Goal: Task Accomplishment & Management: Manage account settings

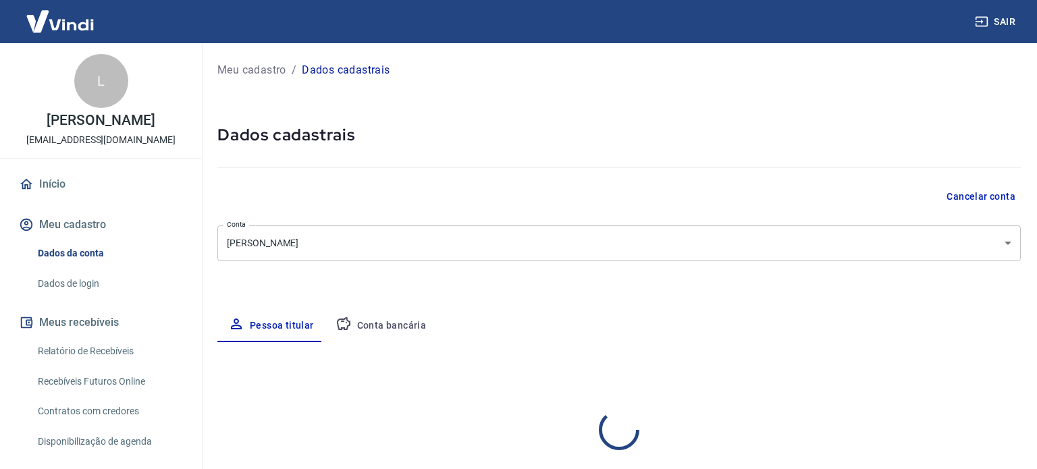
select select "SP"
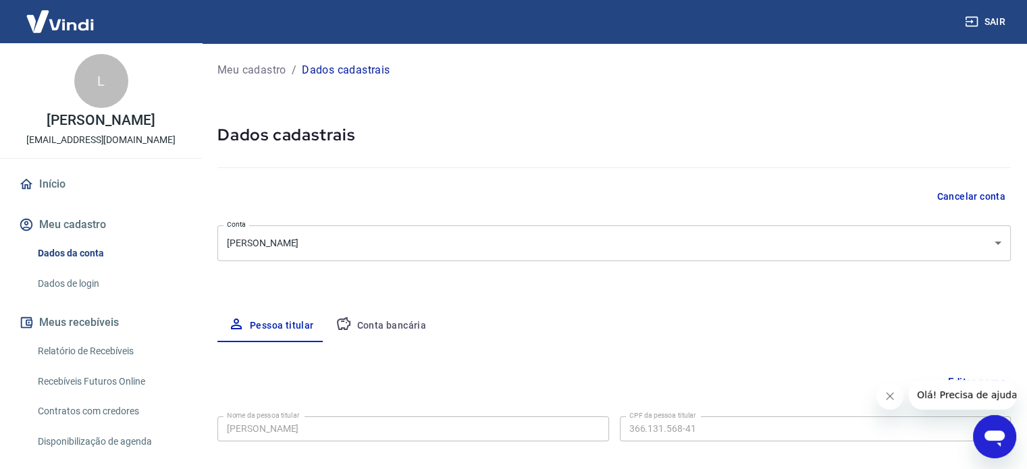
click at [392, 323] on button "Conta bancária" at bounding box center [381, 326] width 113 height 32
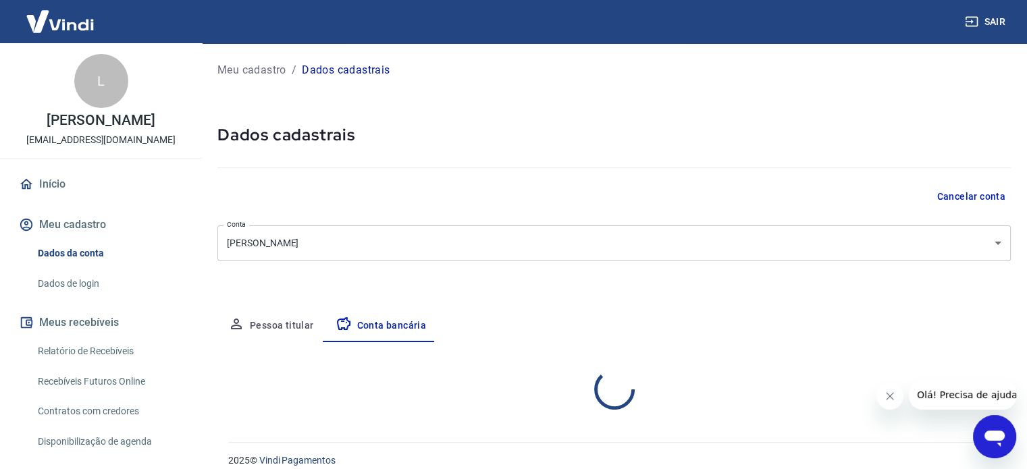
select select "1"
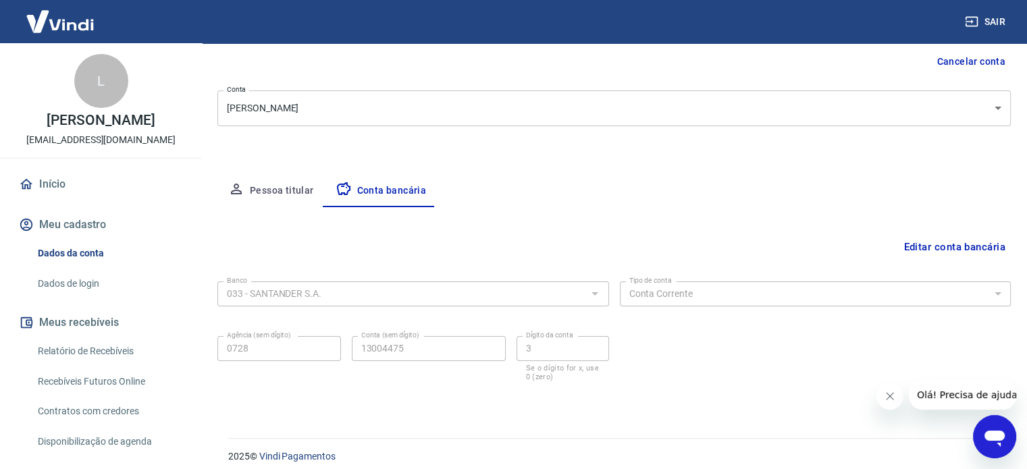
scroll to position [145, 0]
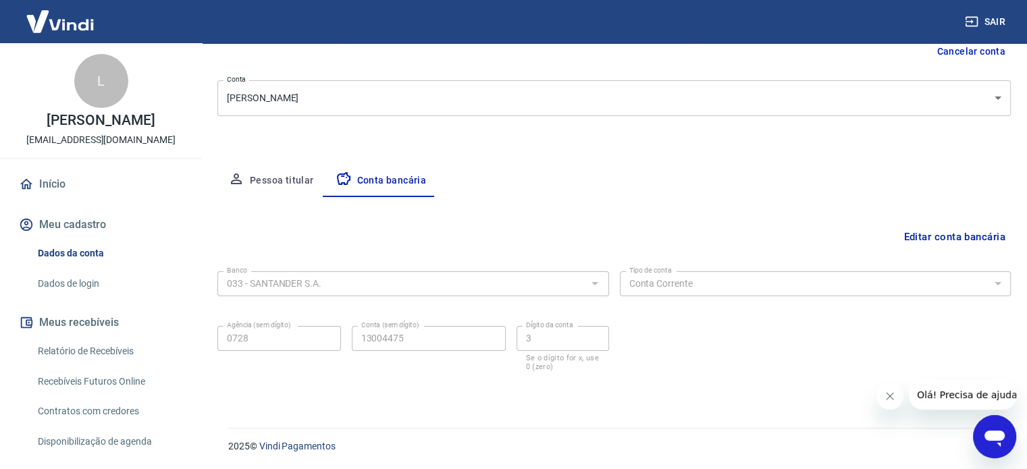
click at [972, 235] on button "Editar conta bancária" at bounding box center [954, 237] width 113 height 26
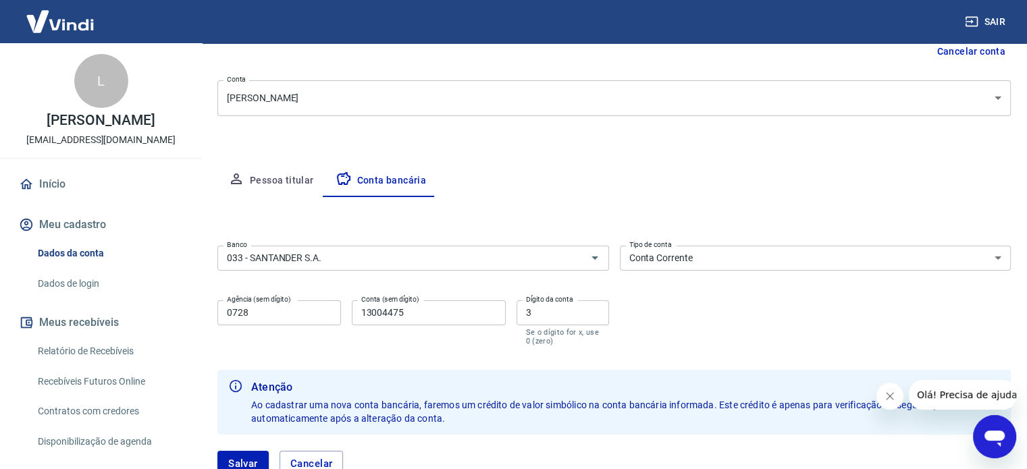
click at [545, 320] on input "3" at bounding box center [563, 312] width 92 height 25
type input "5"
drag, startPoint x: 415, startPoint y: 313, endPoint x: 335, endPoint y: 310, distance: 79.7
click at [335, 310] on div "Agência (sem dígito) 0728 Agência (sem dígito) Conta (sem dígito) 13004475 Cont…" at bounding box center [413, 321] width 392 height 53
type input "98814"
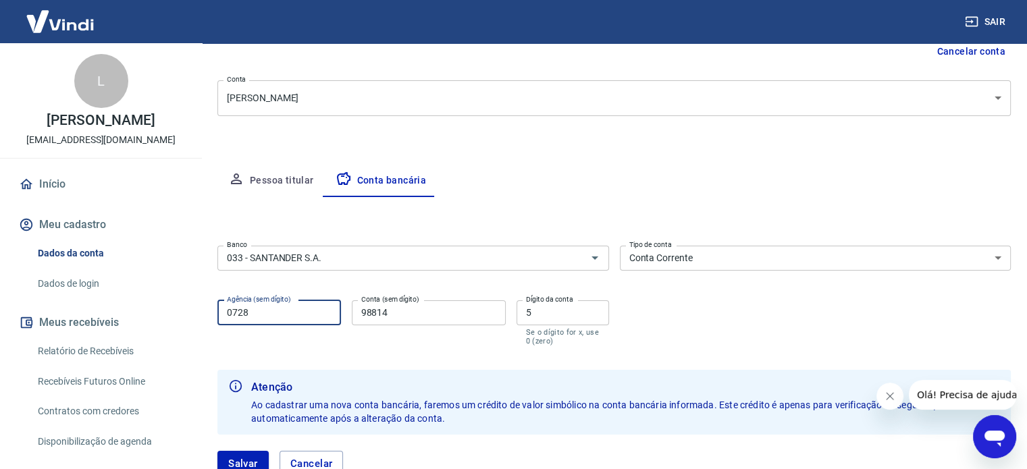
drag, startPoint x: 299, startPoint y: 317, endPoint x: 205, endPoint y: 314, distance: 93.9
click at [205, 314] on div "Meu cadastro / Dados cadastrais Dados cadastrais Cancelar conta Conta Lenon Ric…" at bounding box center [614, 203] width 826 height 611
click at [599, 261] on icon "Abrir" at bounding box center [595, 258] width 16 height 16
type input "1596"
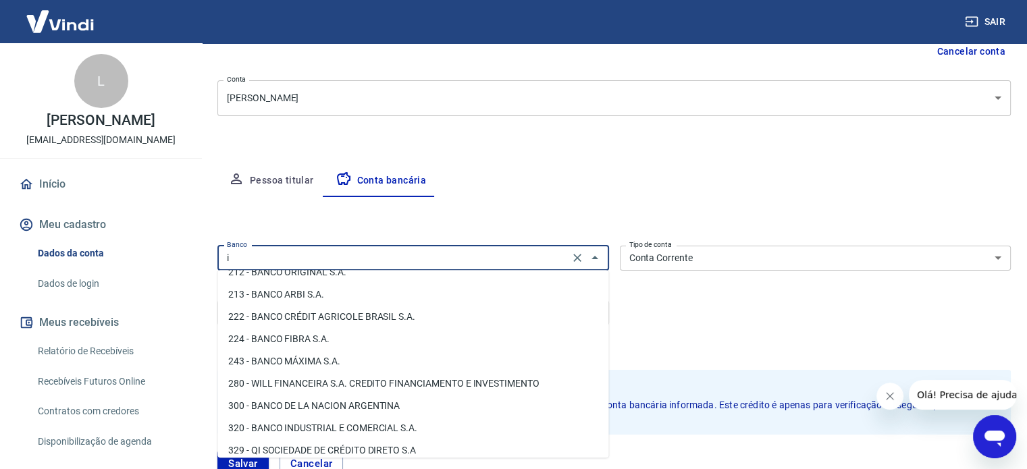
scroll to position [0, 0]
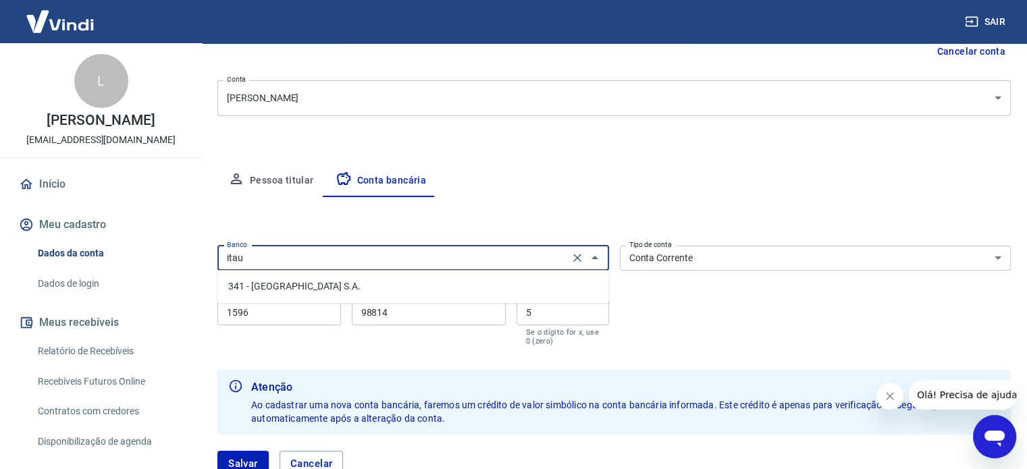
click at [343, 283] on li "341 - ITAÚ UNIBANCO S.A." at bounding box center [412, 286] width 391 height 22
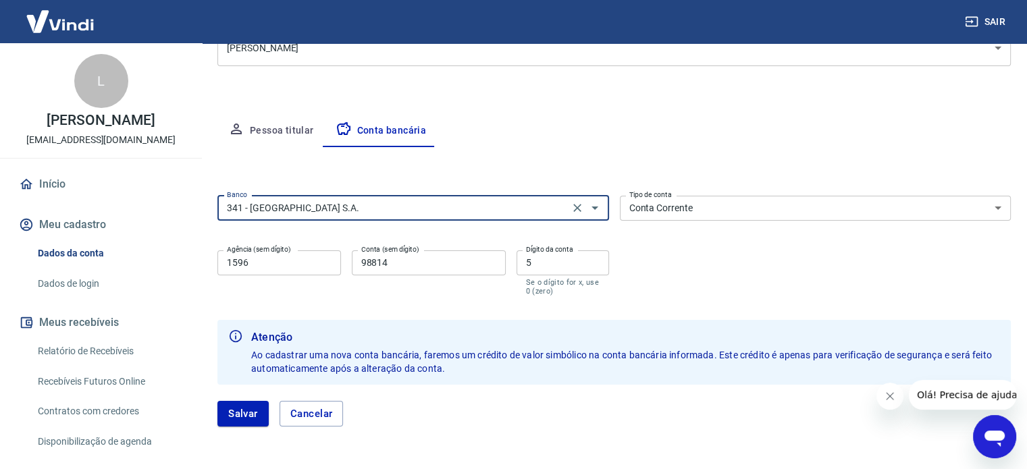
scroll to position [242, 0]
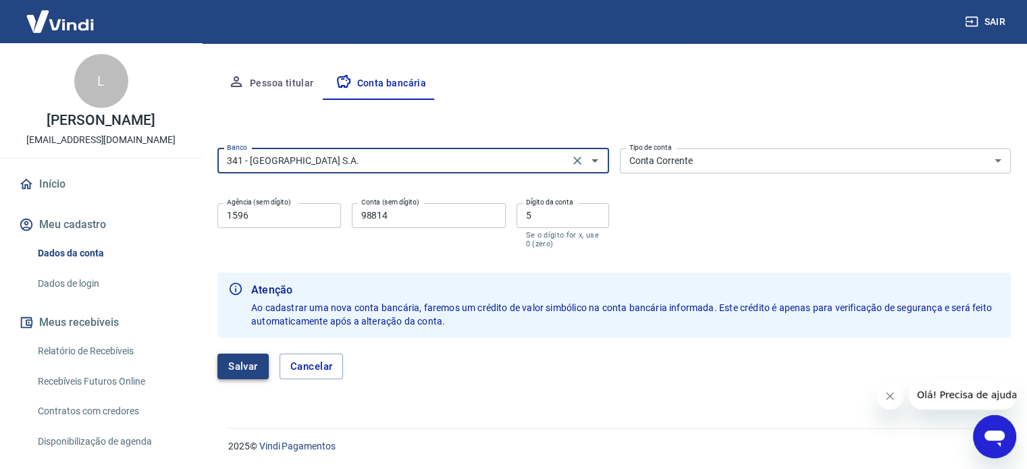
type input "341 - ITAÚ UNIBANCO S.A."
click at [248, 367] on button "Salvar" at bounding box center [242, 367] width 51 height 26
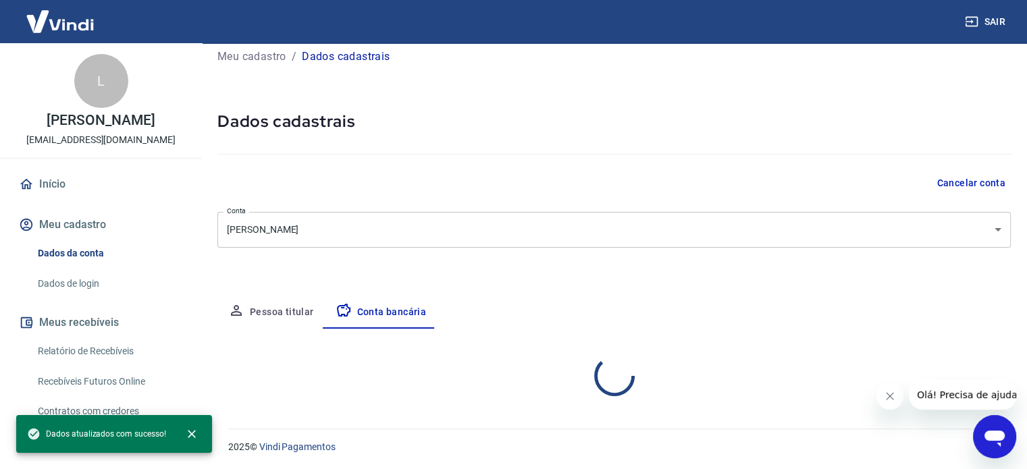
scroll to position [145, 0]
select select "1"
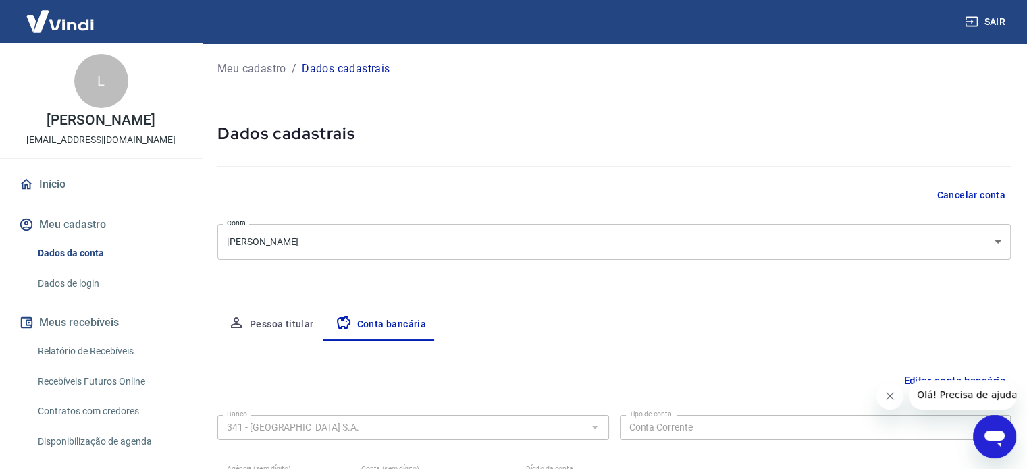
scroll to position [0, 0]
click at [648, 252] on body "Sair L Lenon Ricardo Gonçalves dos Santos opala.portugues@gmail.com Início Meu …" at bounding box center [513, 234] width 1027 height 469
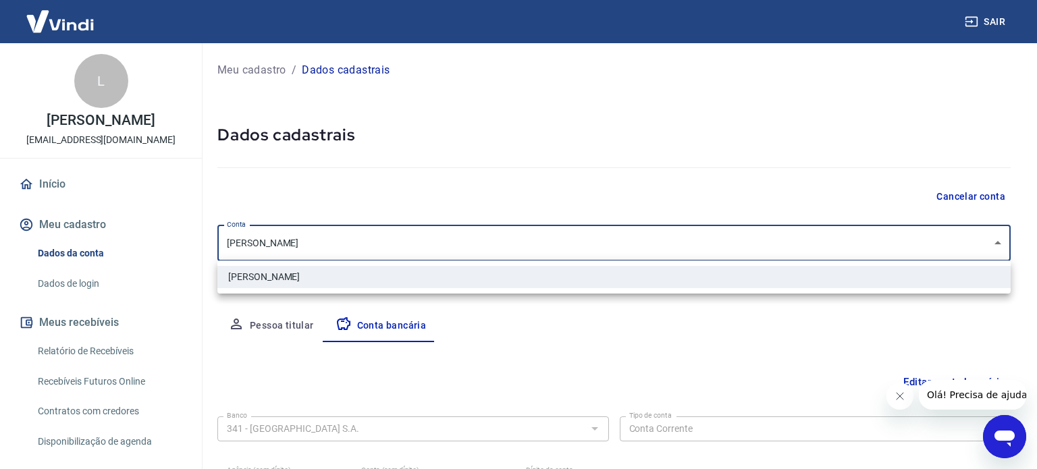
click at [648, 252] on div at bounding box center [518, 234] width 1037 height 469
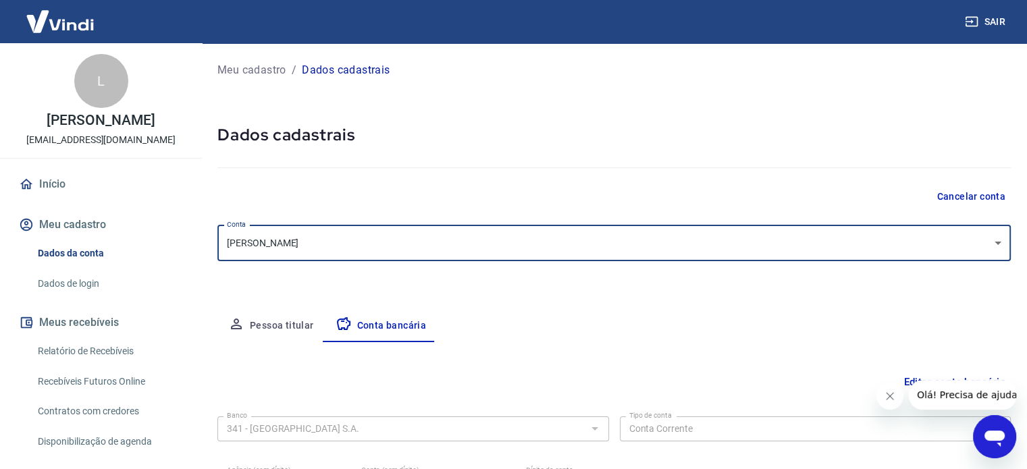
click at [641, 181] on div at bounding box center [613, 165] width 793 height 38
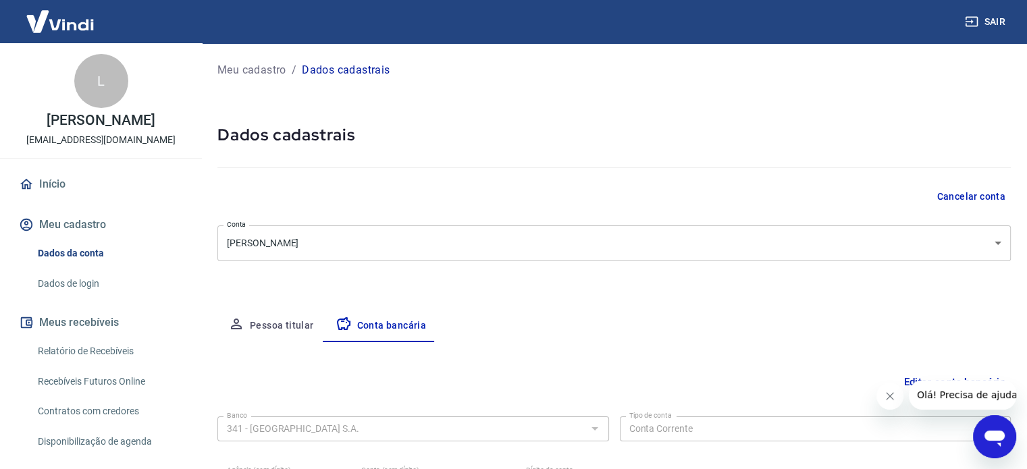
click at [38, 191] on link "Início" at bounding box center [100, 184] width 169 height 30
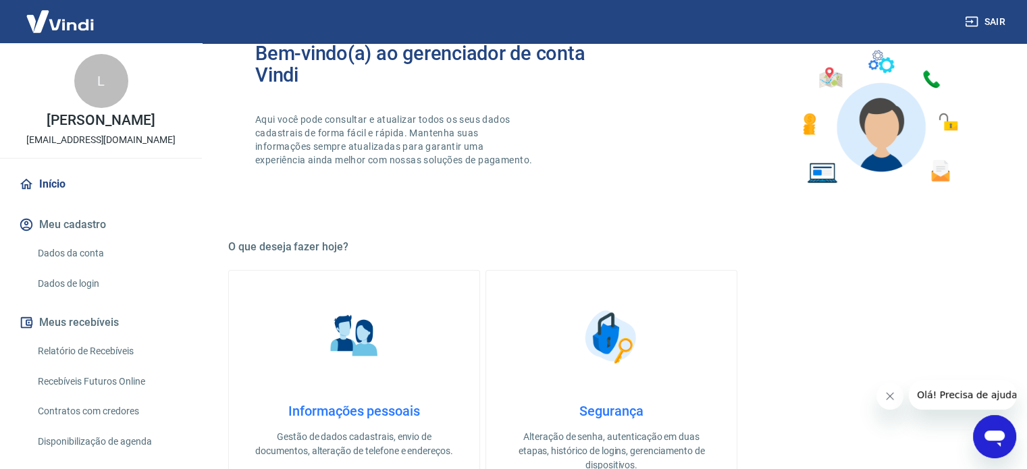
scroll to position [61, 0]
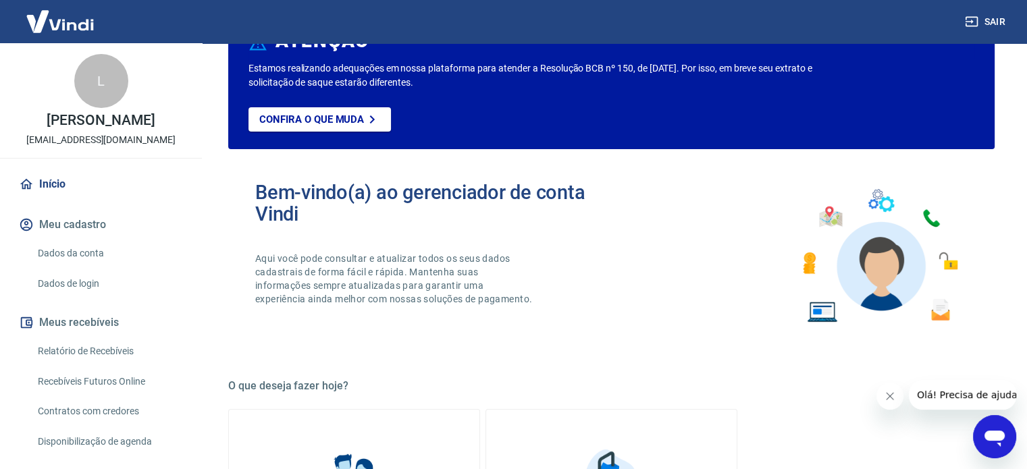
click at [84, 267] on link "Dados da conta" at bounding box center [108, 254] width 153 height 28
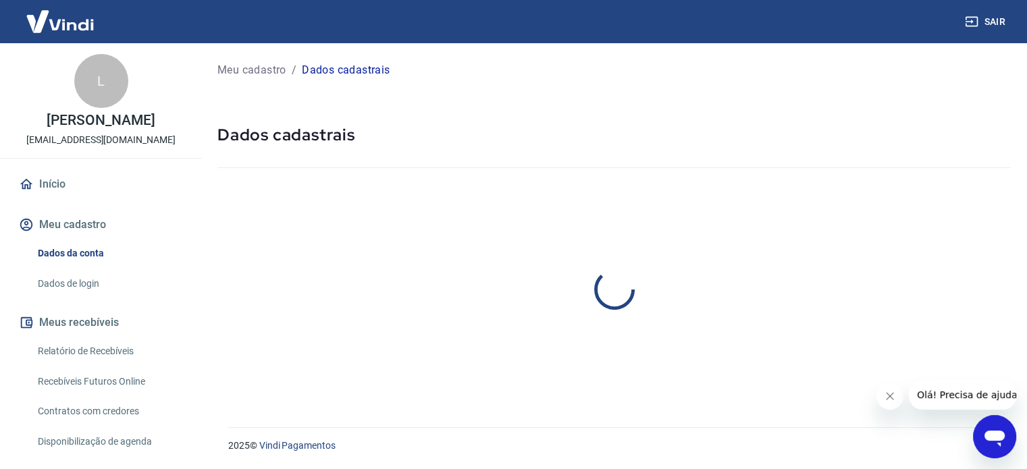
select select "SP"
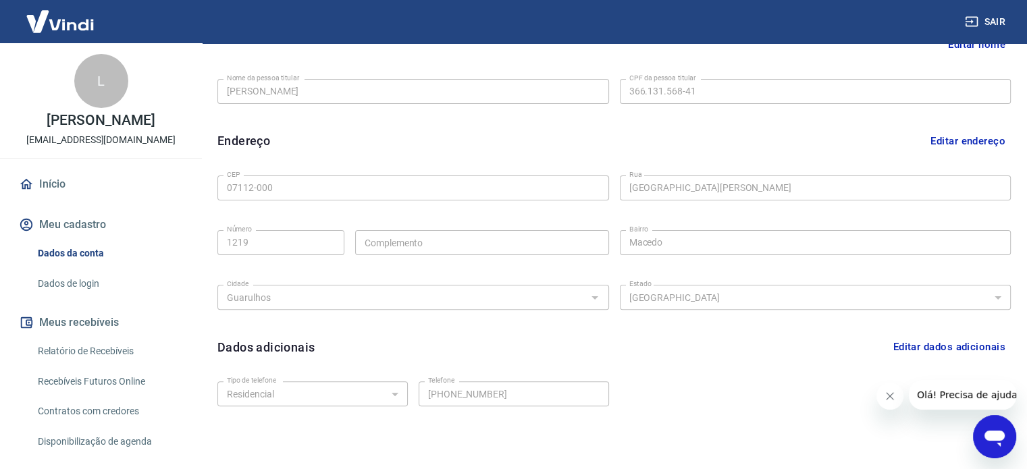
scroll to position [394, 0]
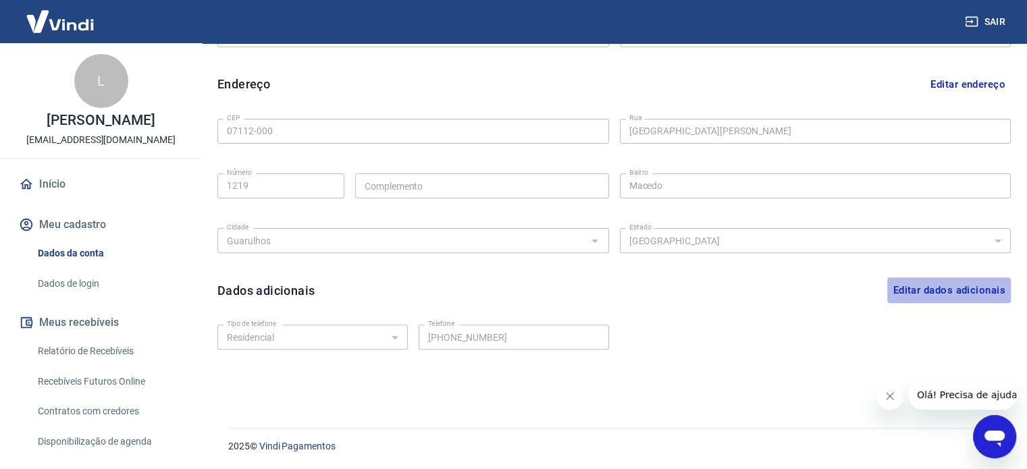
click at [924, 294] on button "Editar dados adicionais" at bounding box center [949, 290] width 124 height 26
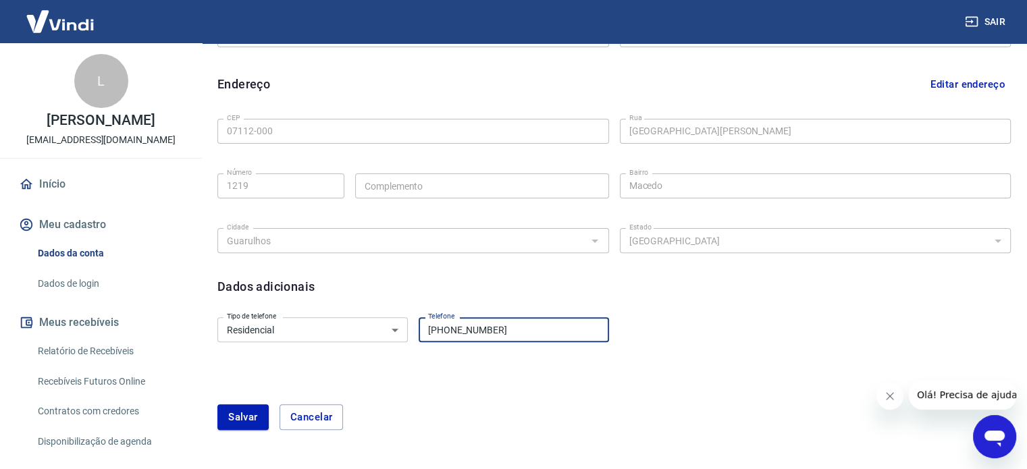
drag, startPoint x: 524, startPoint y: 324, endPoint x: 375, endPoint y: 332, distance: 148.7
click at [375, 332] on div "Tipo de telefone Residencial Comercial Tipo de telefone Telefone (11) 95466-034…" at bounding box center [413, 328] width 392 height 33
type input "(11) 98916-1721"
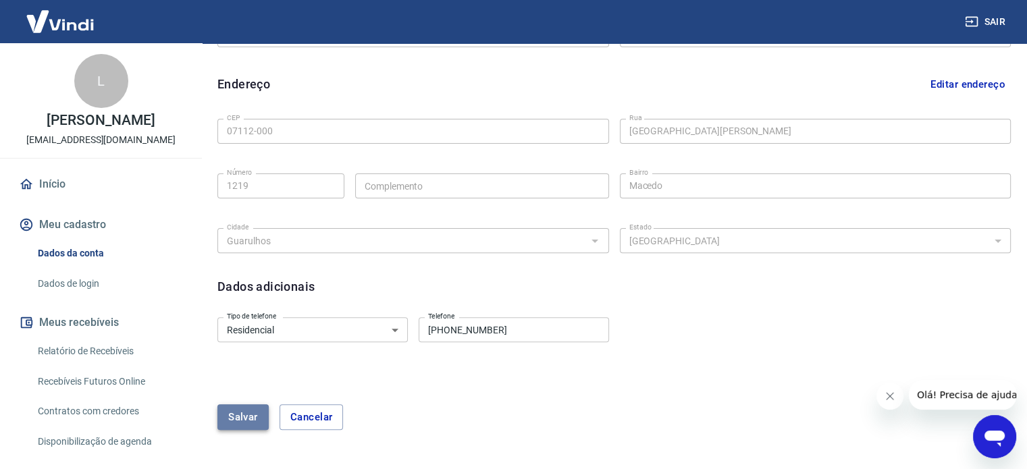
click at [257, 417] on button "Salvar" at bounding box center [242, 417] width 51 height 26
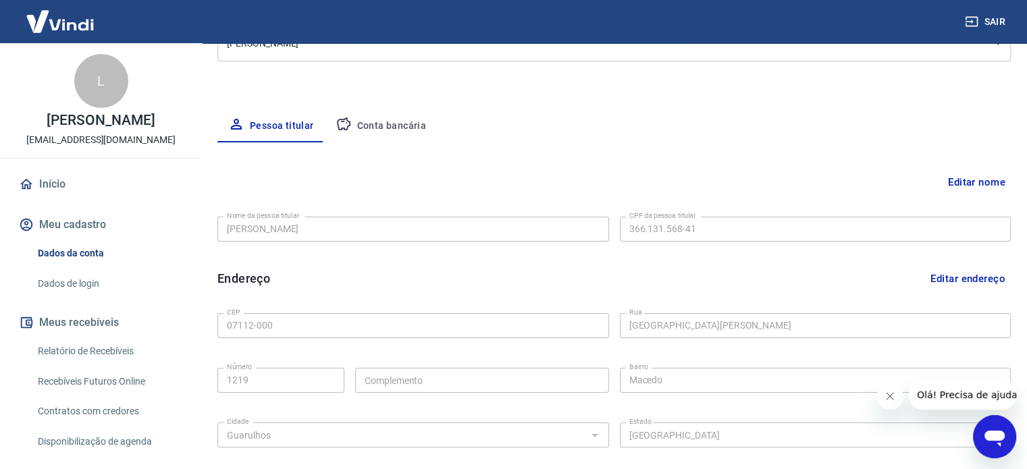
scroll to position [192, 0]
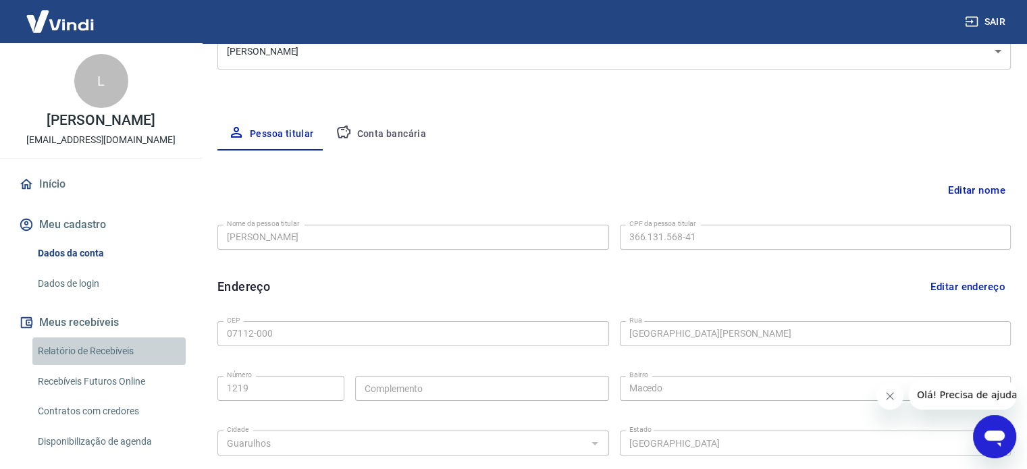
click at [116, 365] on link "Relatório de Recebíveis" at bounding box center [108, 352] width 153 height 28
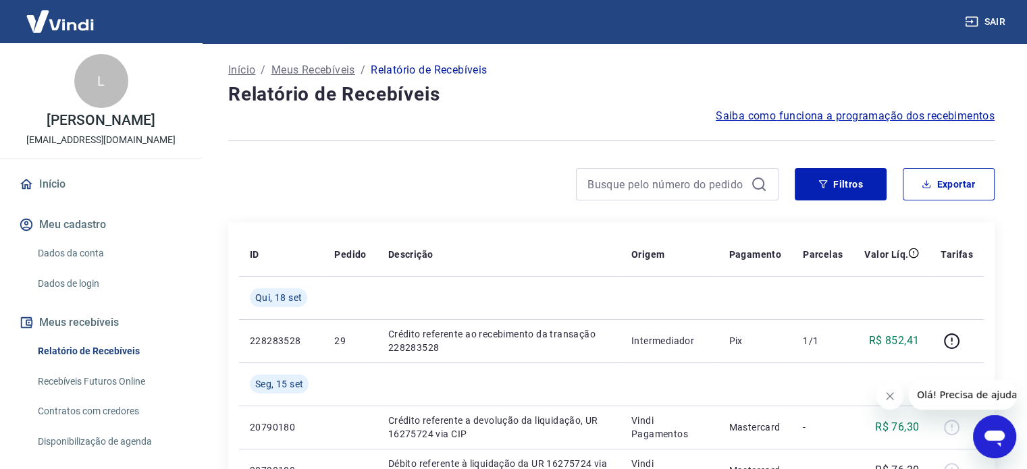
scroll to position [68, 0]
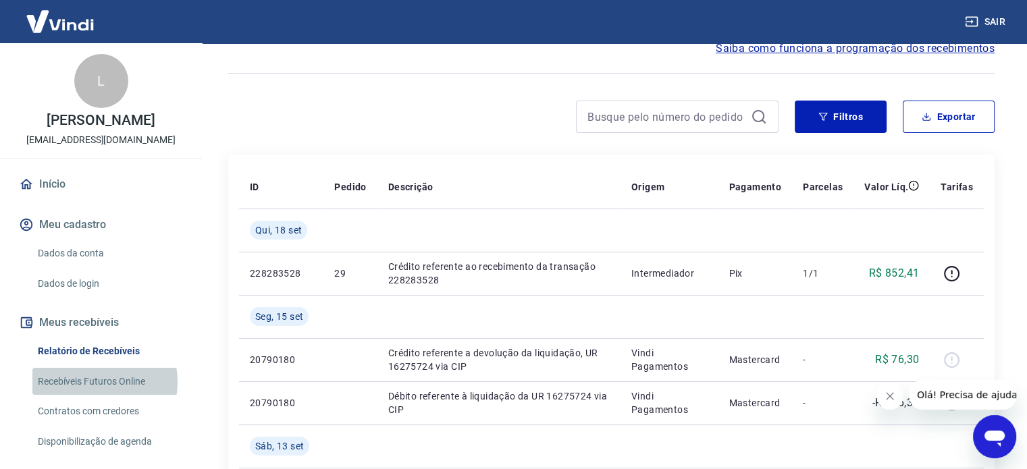
click at [97, 396] on link "Recebíveis Futuros Online" at bounding box center [108, 382] width 153 height 28
click at [89, 396] on link "Recebíveis Futuros Online" at bounding box center [108, 382] width 153 height 28
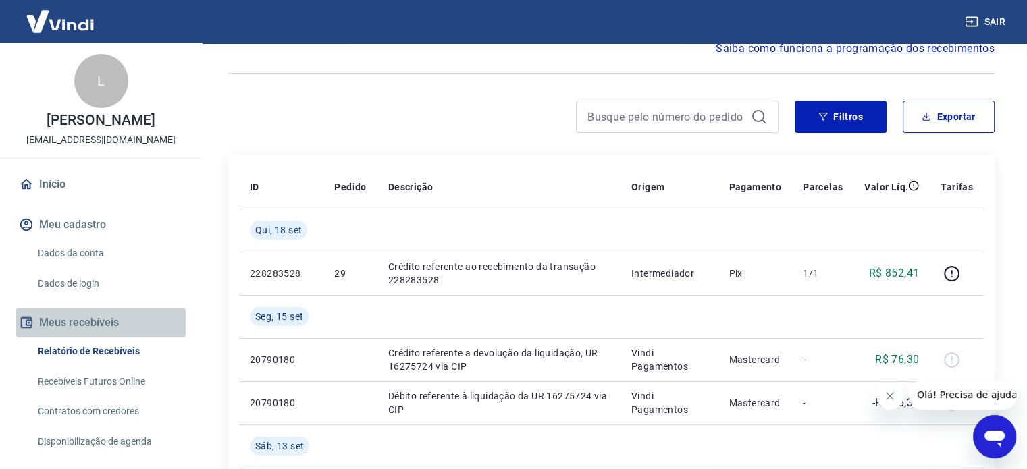
click at [107, 335] on button "Meus recebíveis" at bounding box center [100, 323] width 169 height 30
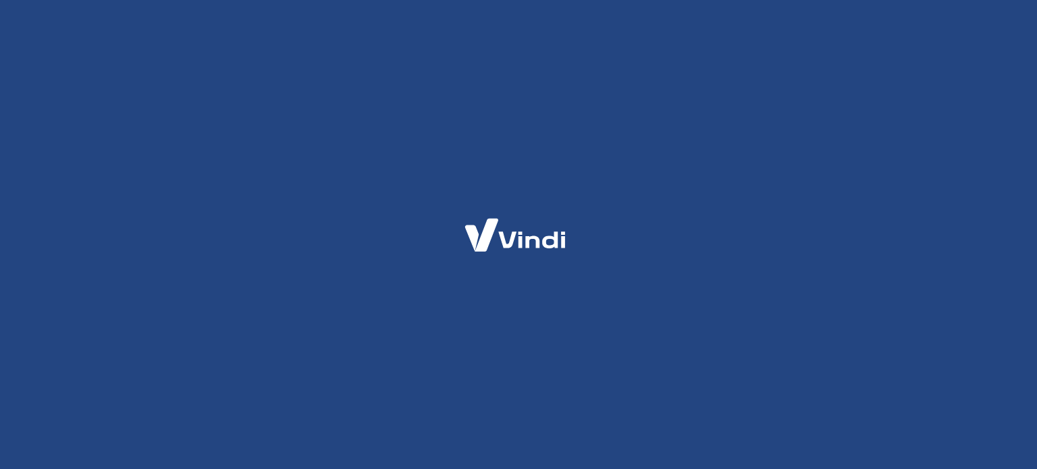
select select "SP"
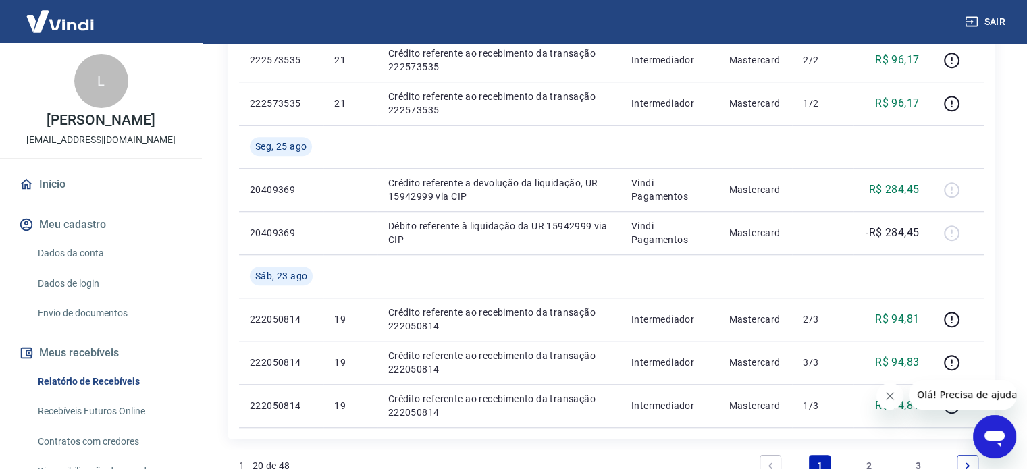
scroll to position [1238, 0]
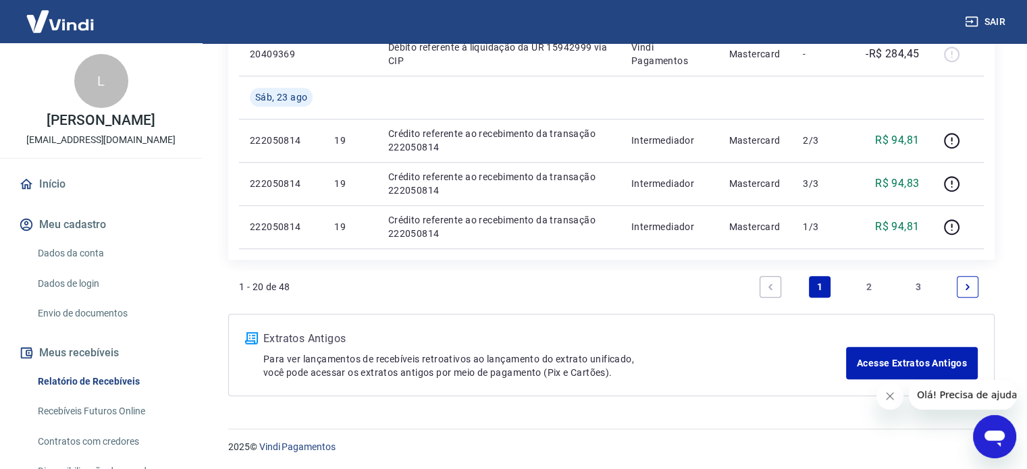
click at [917, 288] on link "3" at bounding box center [918, 287] width 22 height 22
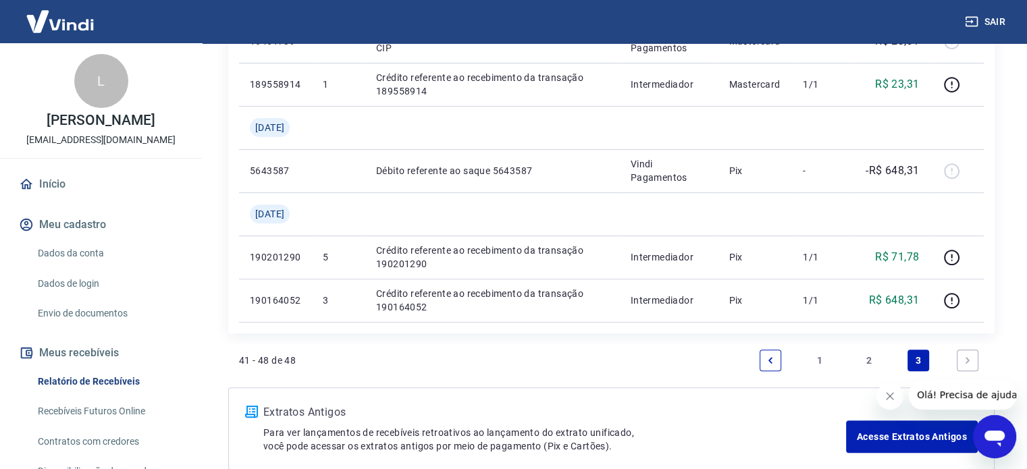
scroll to position [546, 0]
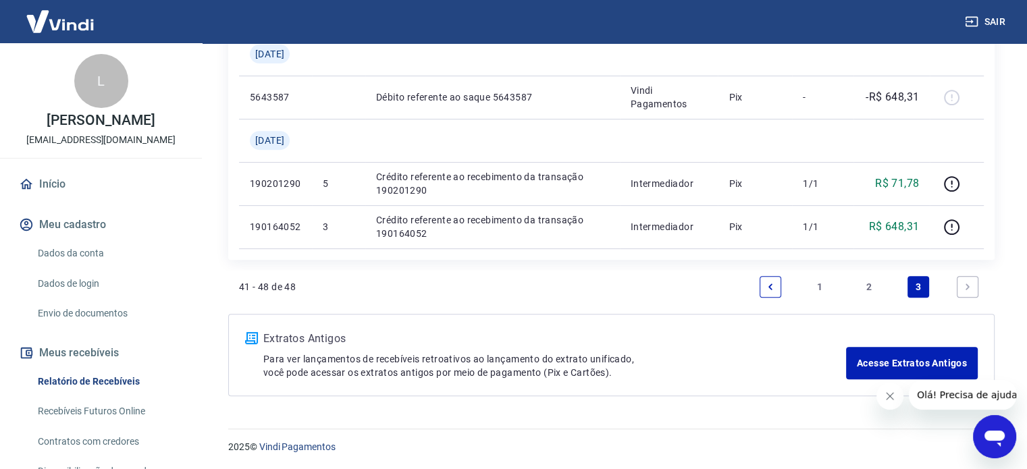
click at [966, 289] on icon "Next page" at bounding box center [967, 286] width 9 height 9
click at [870, 288] on link "2" at bounding box center [869, 287] width 22 height 22
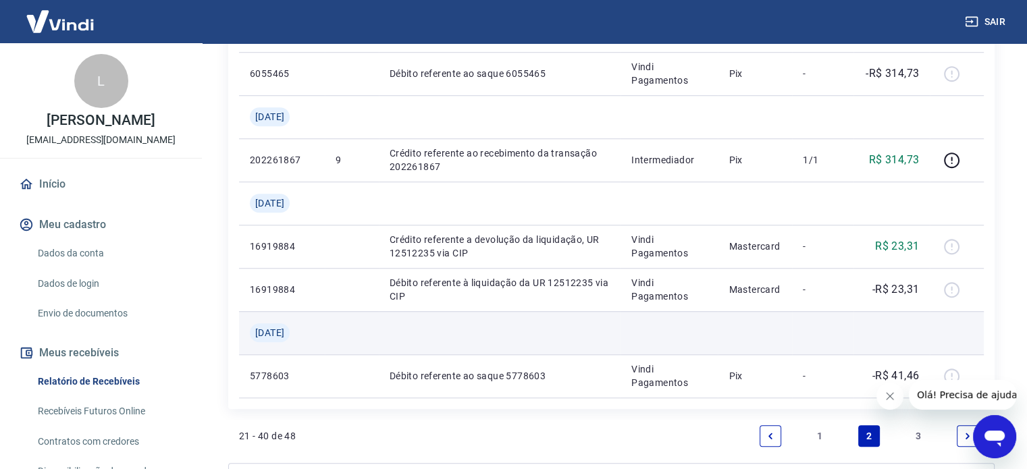
scroll to position [1238, 0]
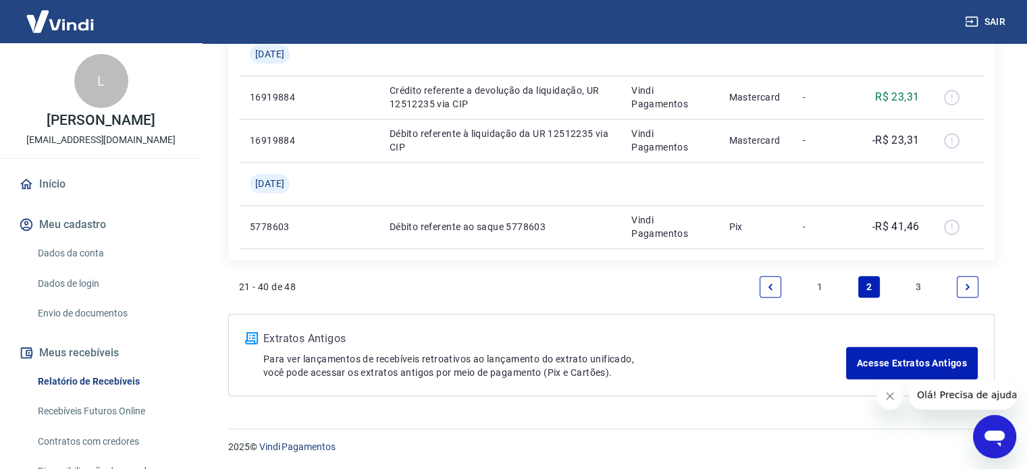
click at [826, 287] on link "1" at bounding box center [820, 287] width 22 height 22
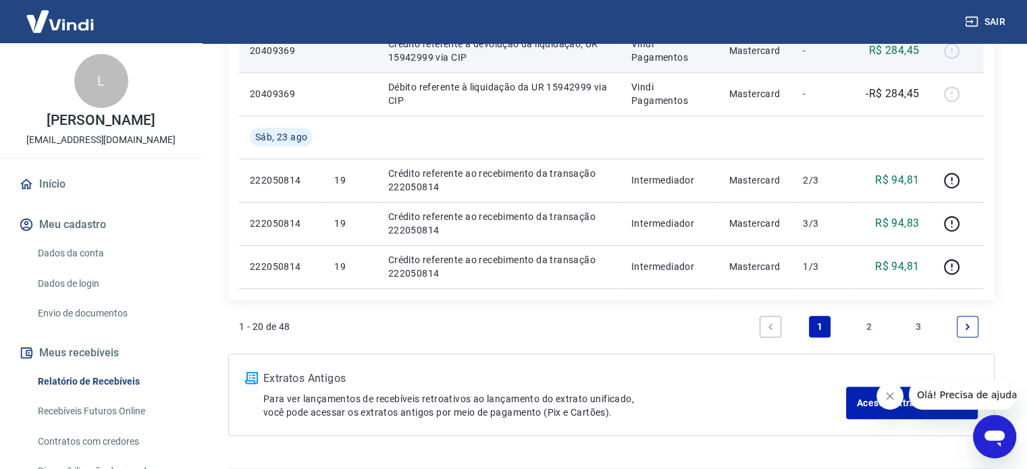
scroll to position [1215, 0]
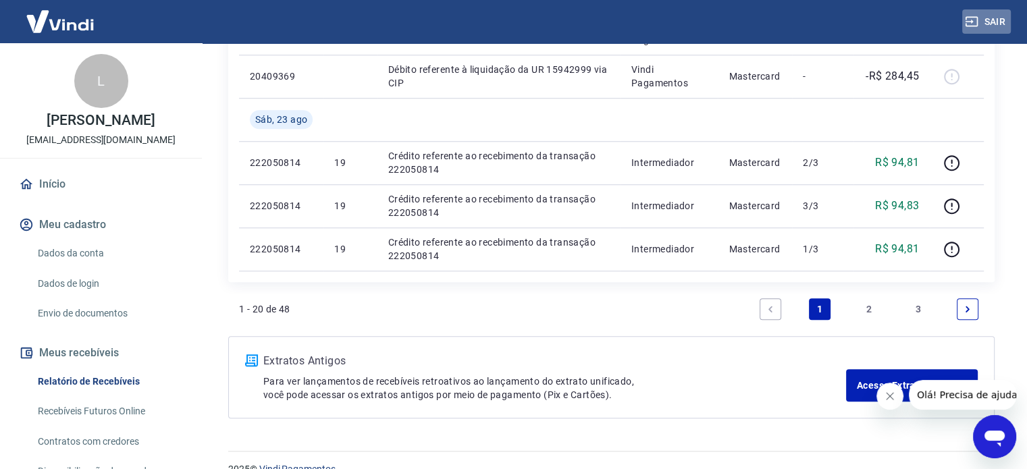
click at [996, 15] on button "Sair" at bounding box center [986, 21] width 49 height 25
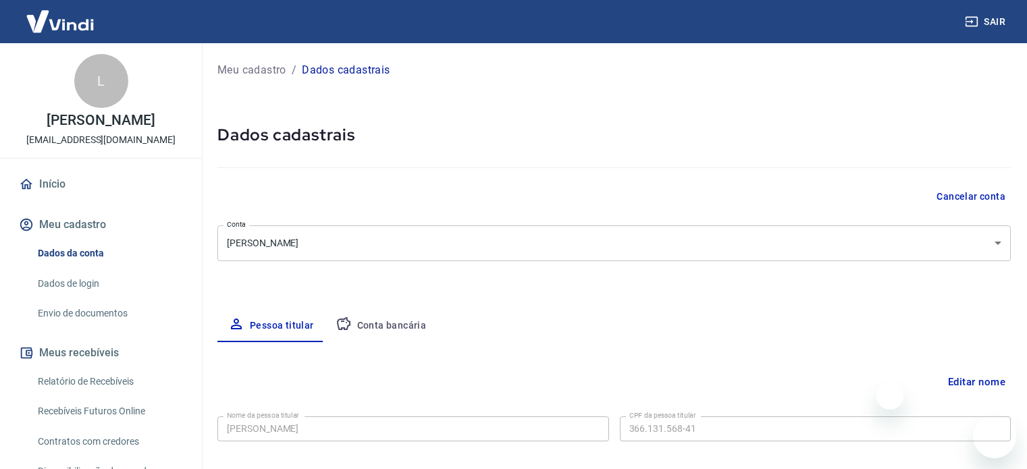
select select "SP"
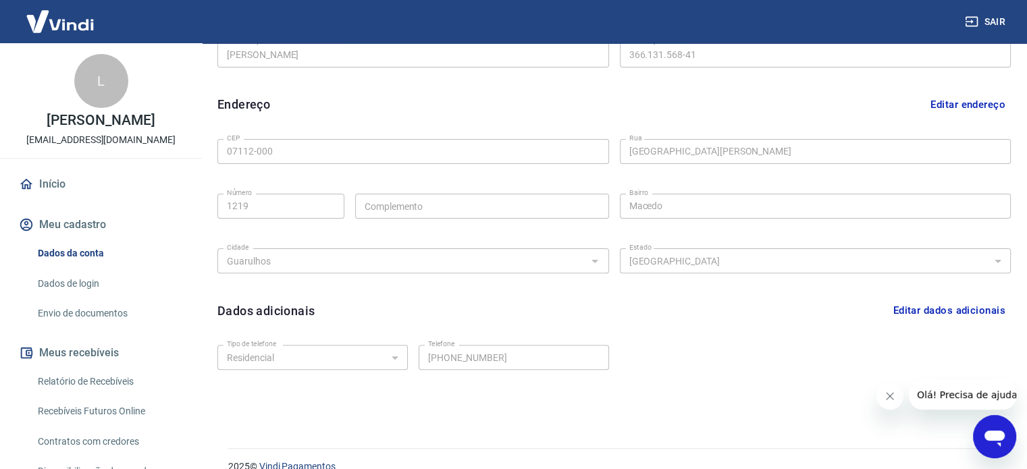
scroll to position [394, 0]
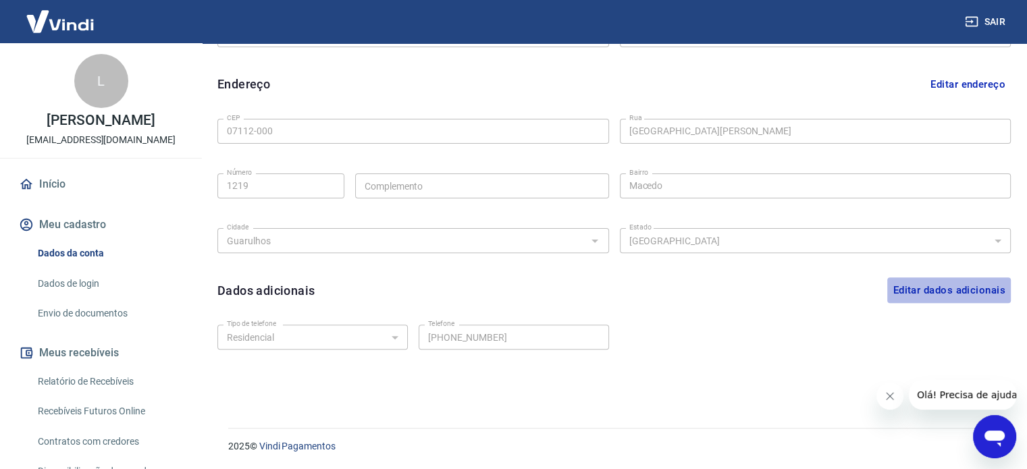
click at [978, 286] on button "Editar dados adicionais" at bounding box center [949, 290] width 124 height 26
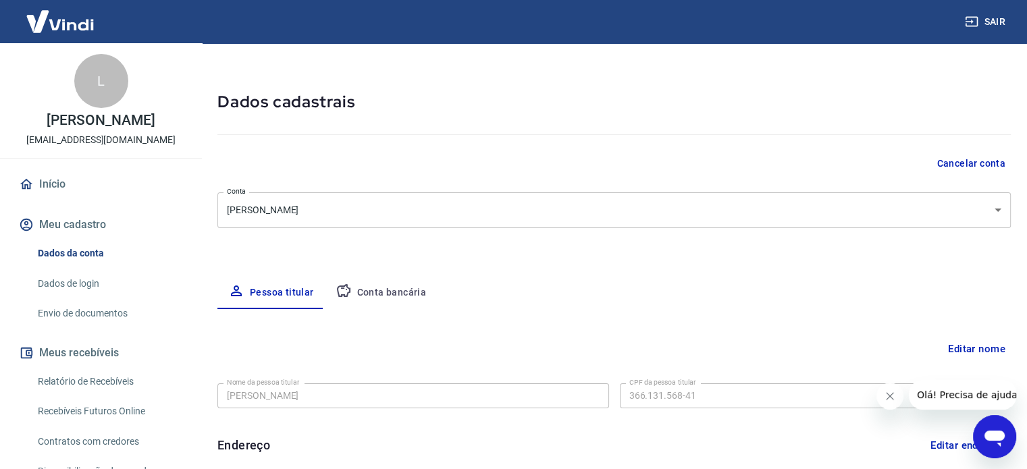
scroll to position [0, 0]
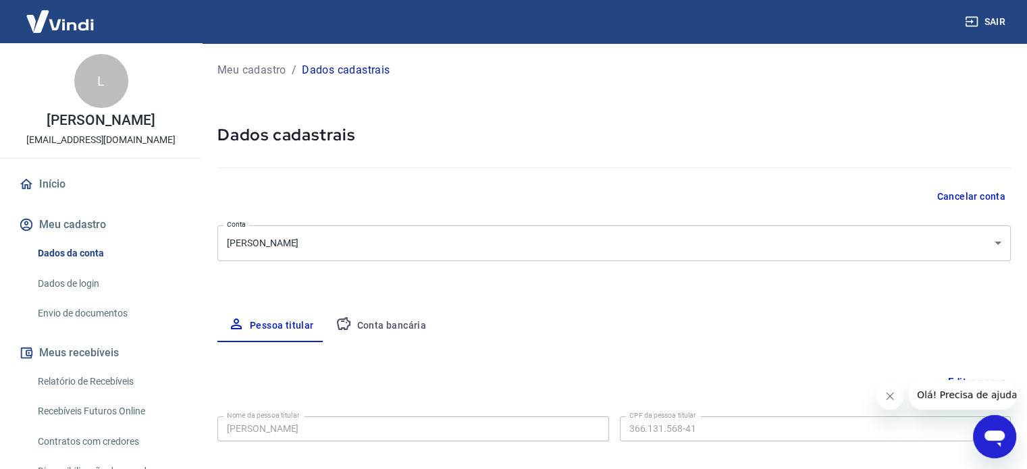
click at [263, 67] on p "Meu cadastro" at bounding box center [251, 70] width 69 height 16
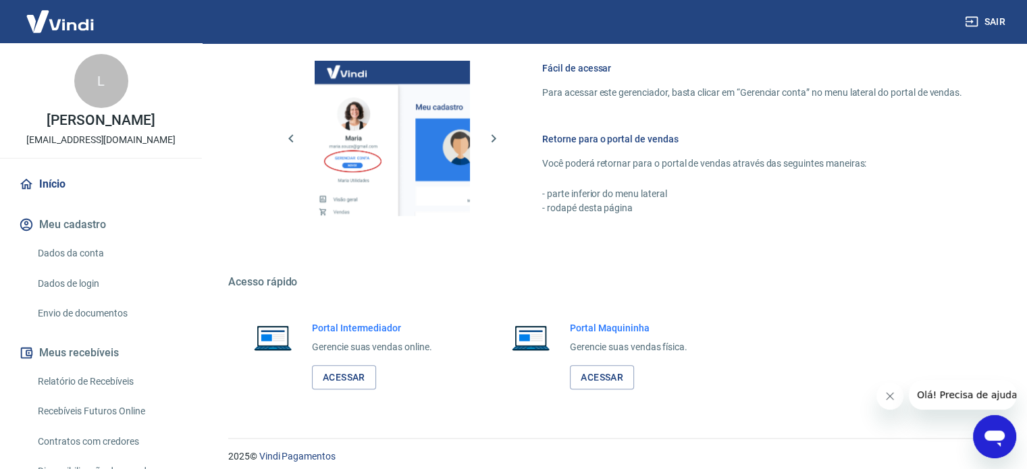
scroll to position [737, 0]
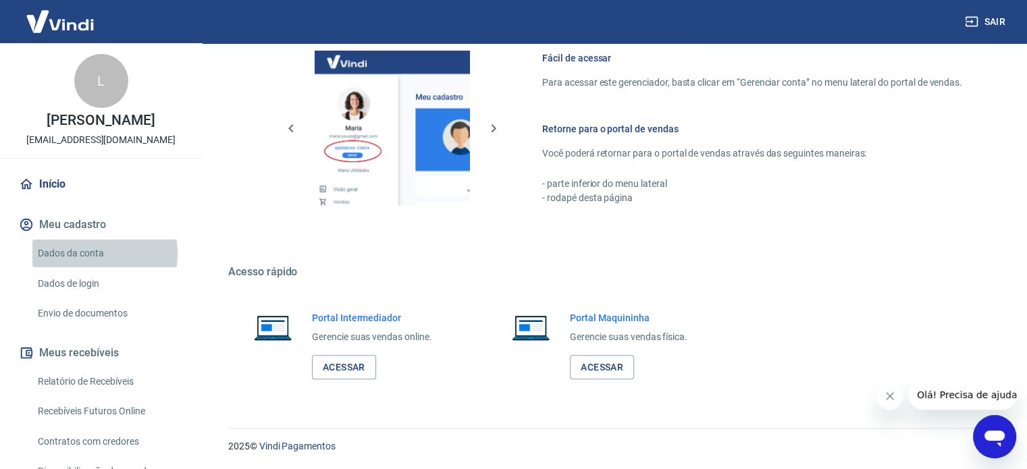
click at [90, 267] on link "Dados da conta" at bounding box center [108, 254] width 153 height 28
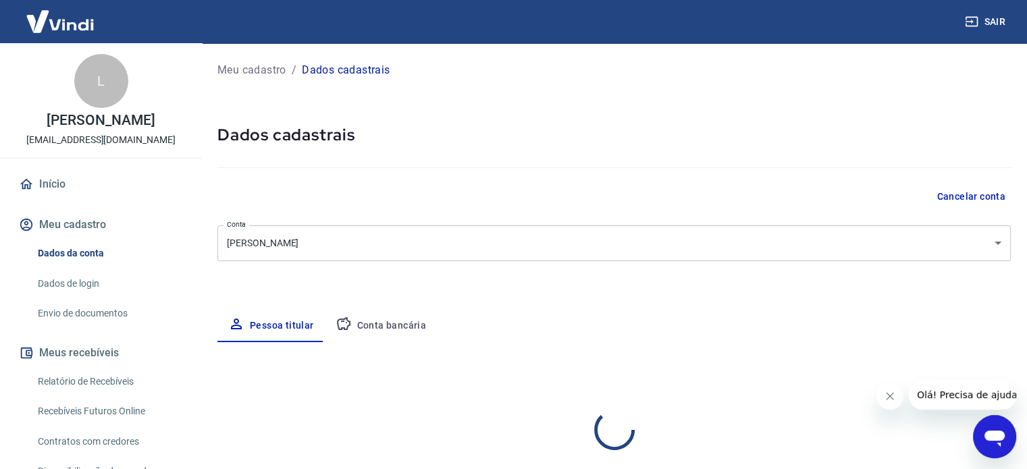
select select "SP"
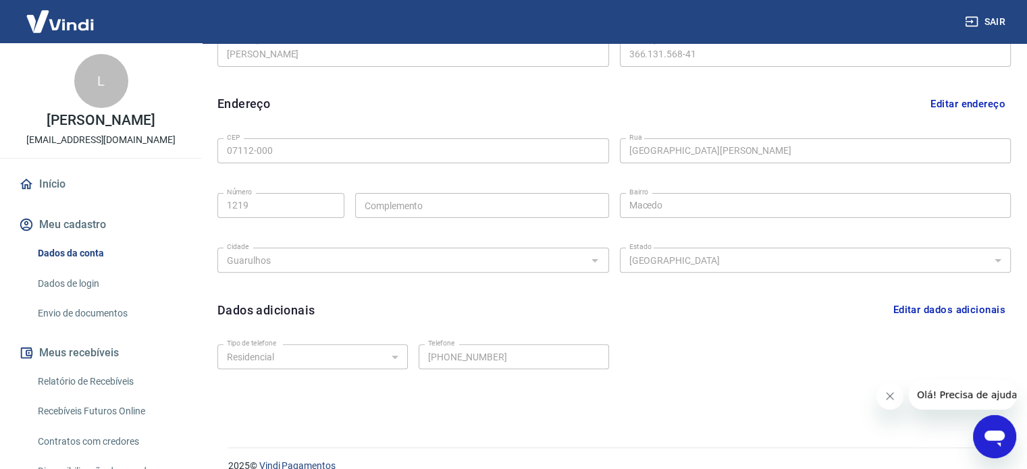
scroll to position [394, 0]
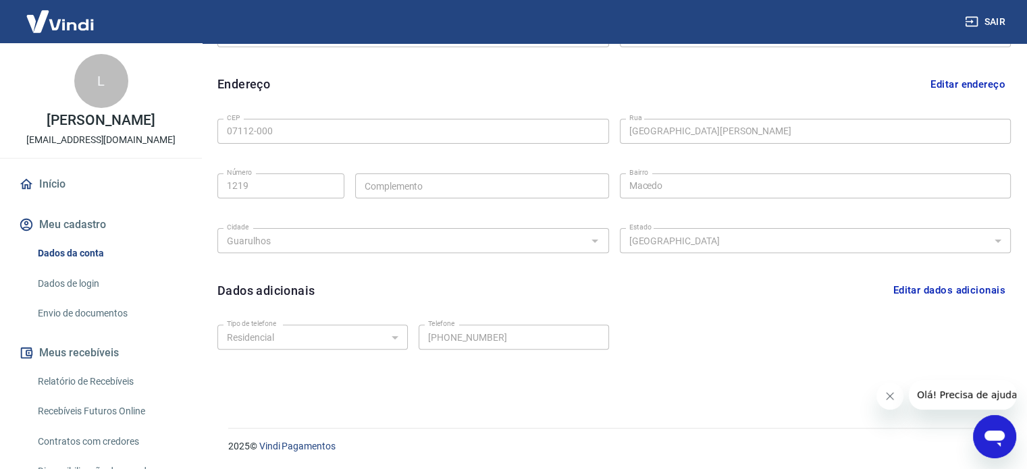
click at [70, 297] on link "Dados de login" at bounding box center [108, 284] width 153 height 28
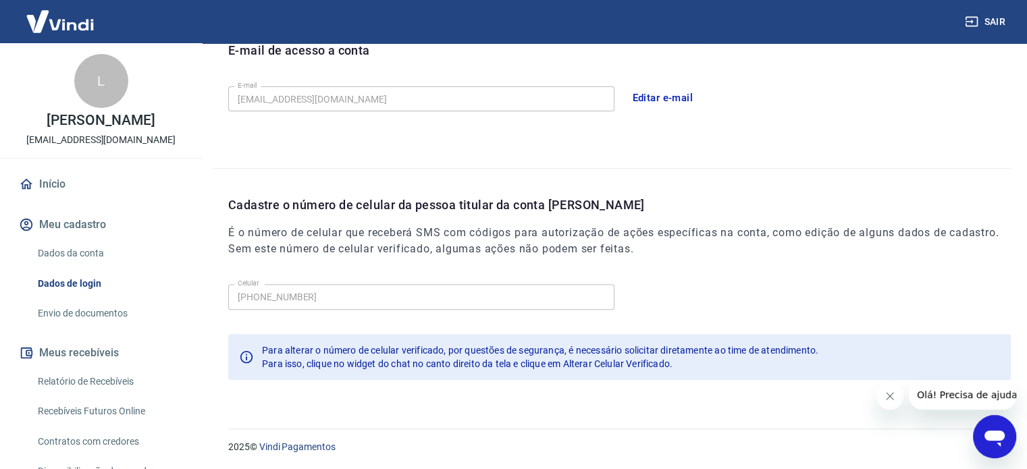
scroll to position [394, 0]
click at [656, 99] on button "Editar e-mail" at bounding box center [663, 98] width 76 height 28
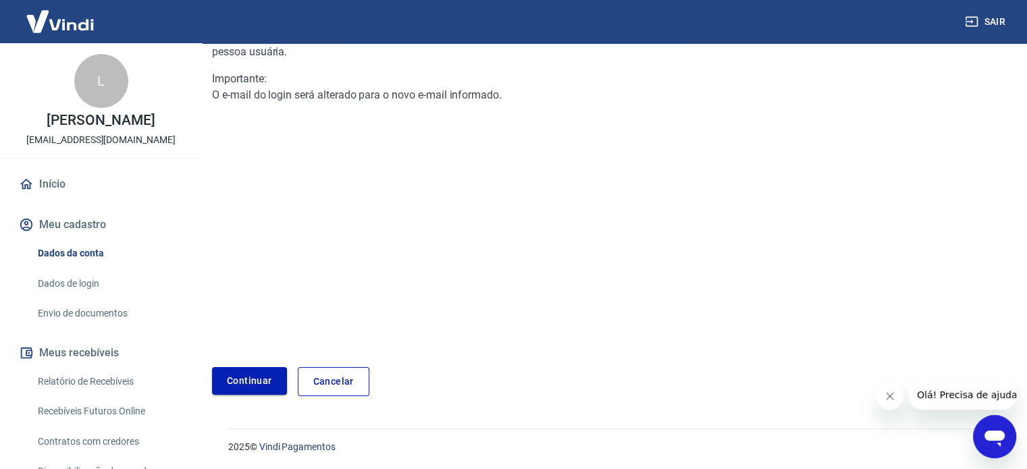
click at [251, 380] on link "Continuar" at bounding box center [249, 381] width 75 height 28
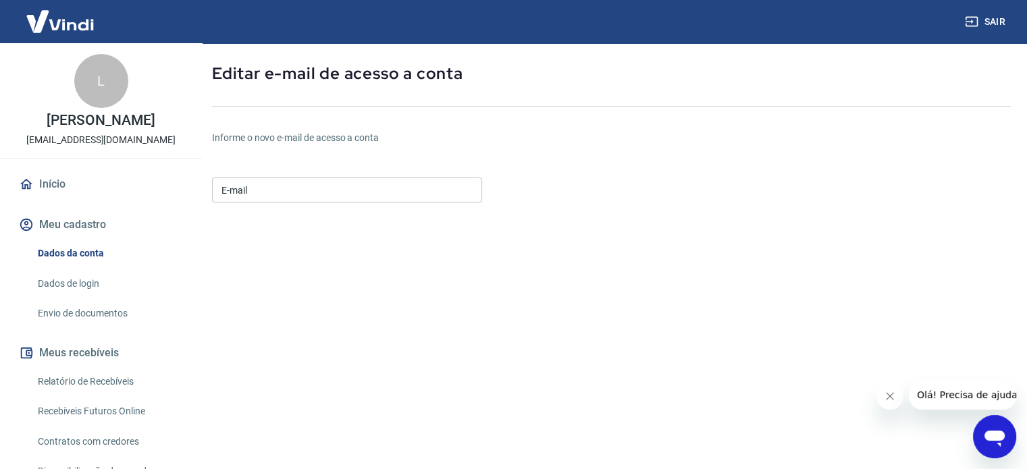
scroll to position [57, 0]
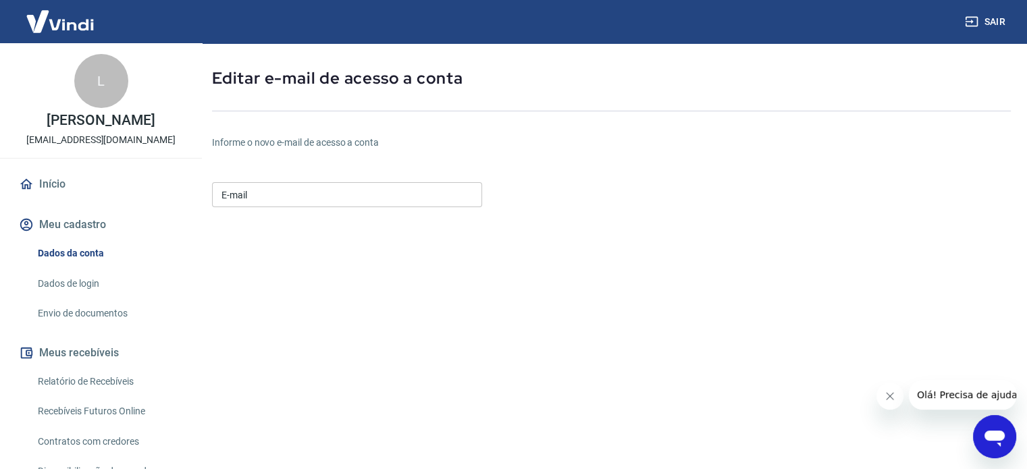
click at [295, 195] on input "E-mail" at bounding box center [347, 194] width 270 height 25
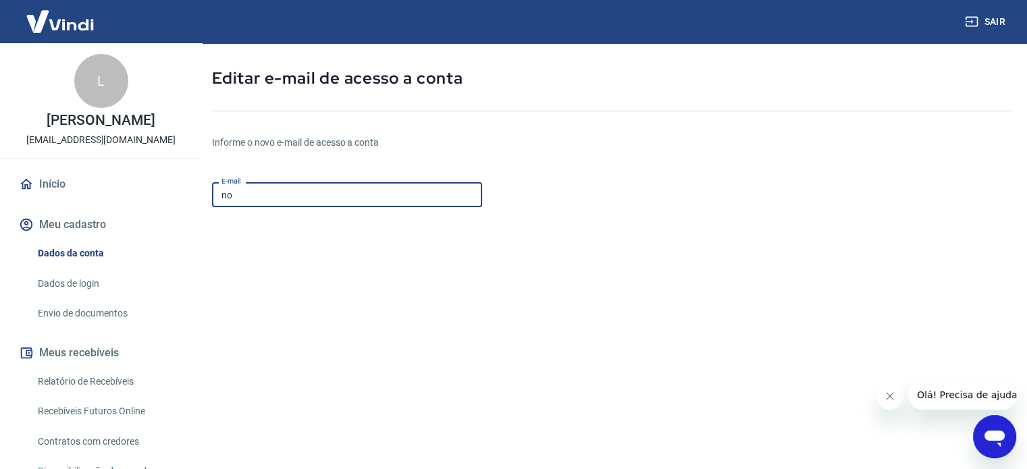
type input "nonel.lenon@gmail.com"
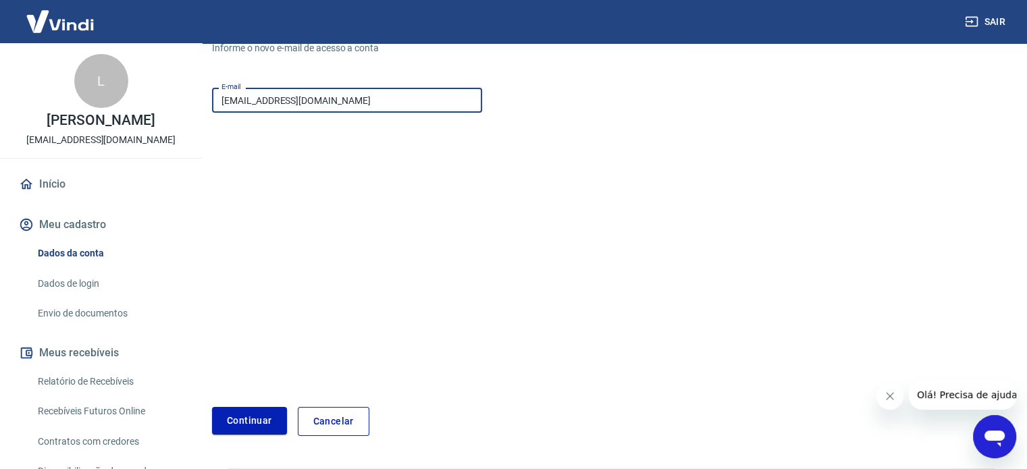
scroll to position [192, 0]
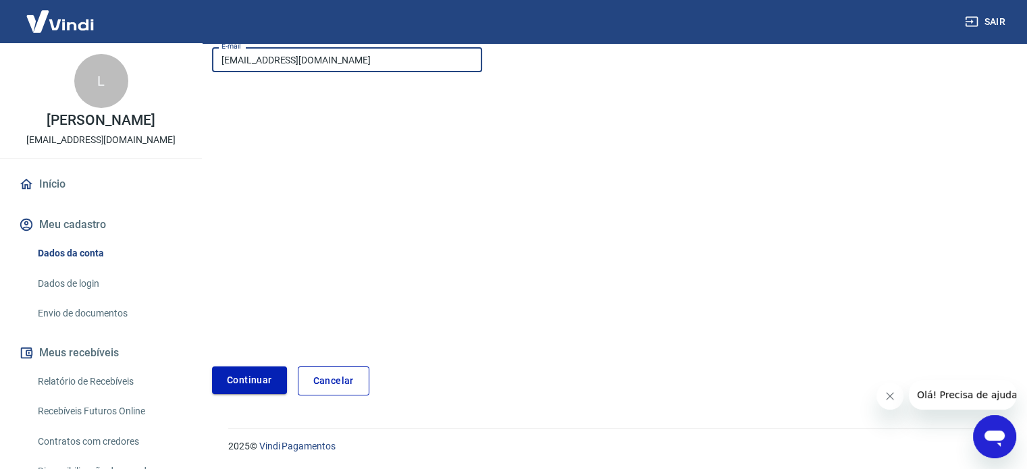
click at [246, 385] on button "Continuar" at bounding box center [249, 381] width 75 height 28
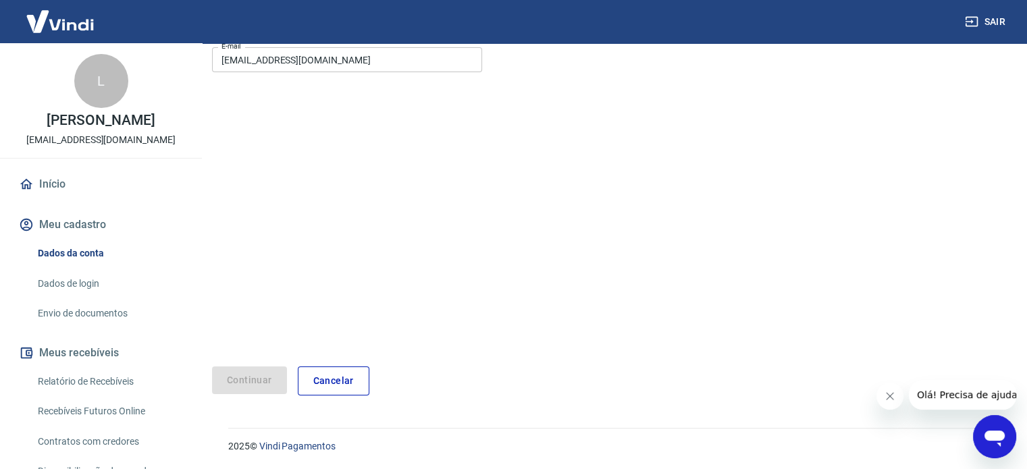
scroll to position [142, 0]
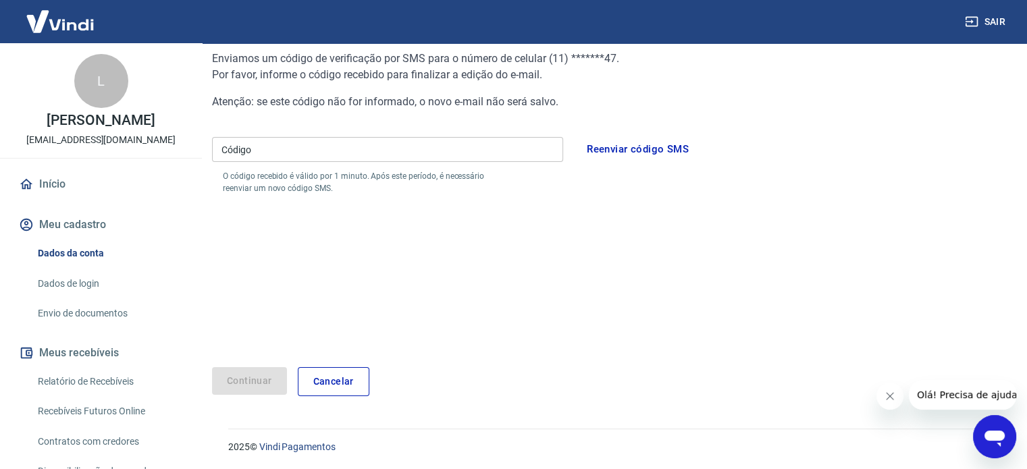
click at [389, 145] on input "Código" at bounding box center [387, 149] width 351 height 25
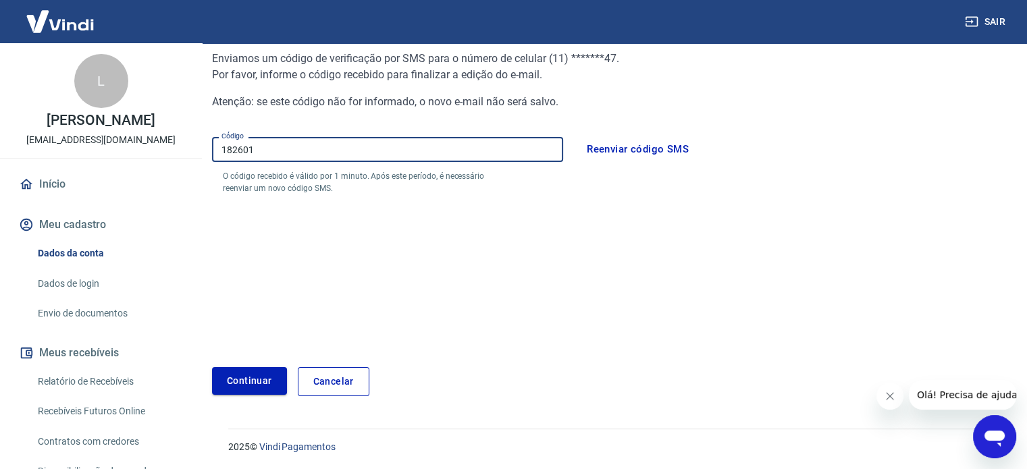
type input "182601"
click at [257, 377] on button "Continuar" at bounding box center [249, 381] width 75 height 28
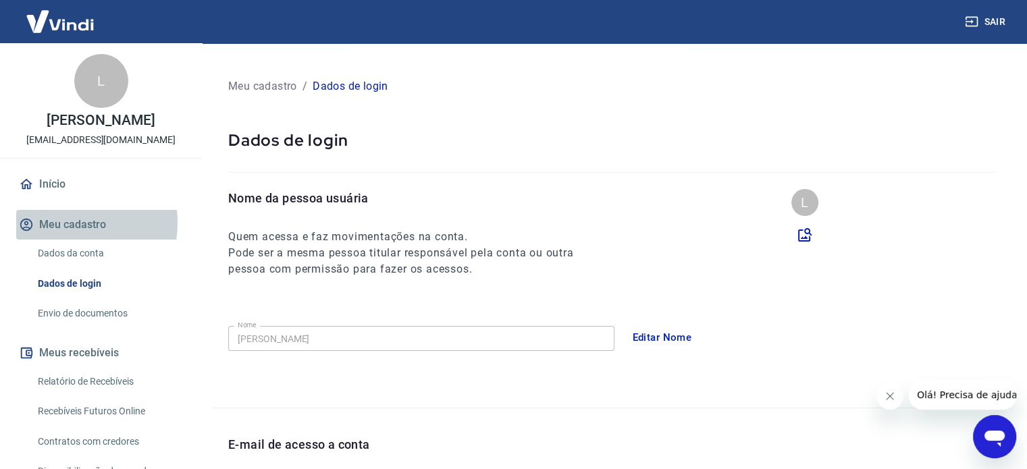
click at [62, 237] on button "Meu cadastro" at bounding box center [100, 225] width 169 height 30
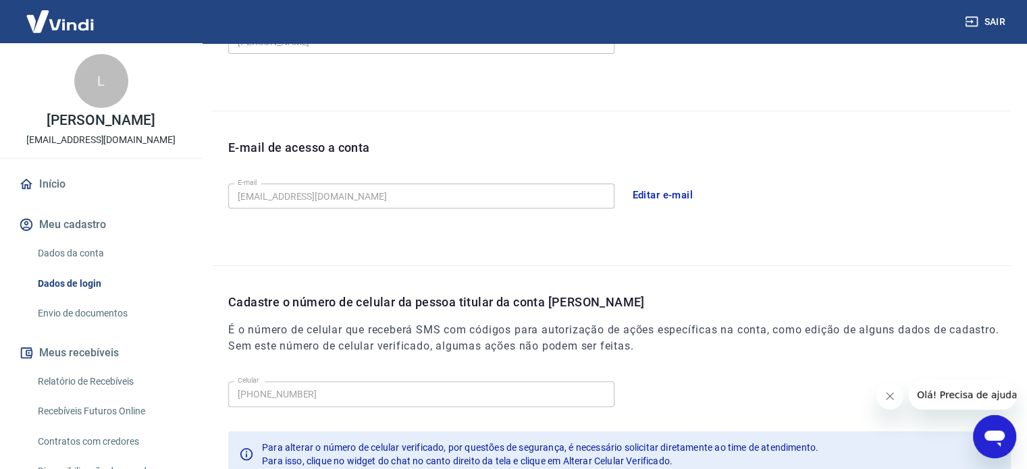
scroll to position [338, 0]
